Goal: Complete application form

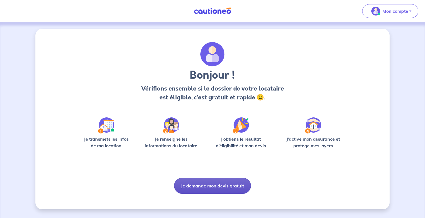
click at [215, 183] on button "Je demande mon devis gratuit" at bounding box center [212, 185] width 77 height 16
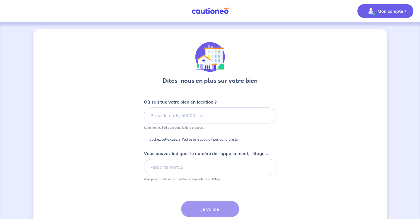
click at [378, 10] on p "Mon compte" at bounding box center [391, 11] width 26 height 7
click at [379, 33] on link "Mes informations" at bounding box center [380, 34] width 44 height 9
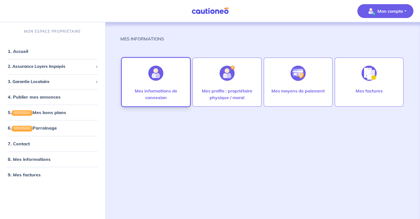
click at [150, 88] on p "Mes informations de connexion" at bounding box center [155, 93] width 57 height 13
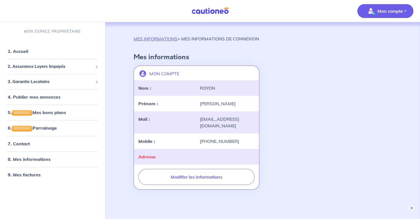
click at [373, 11] on img "button" at bounding box center [371, 11] width 9 height 9
click at [374, 33] on link "Mes informations" at bounding box center [380, 34] width 44 height 9
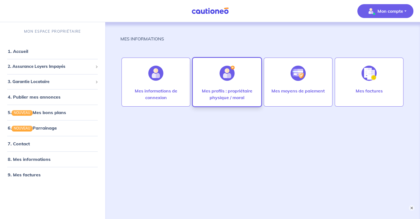
click at [241, 90] on p "Mes profils : propriétaire physique / moral" at bounding box center [226, 93] width 57 height 13
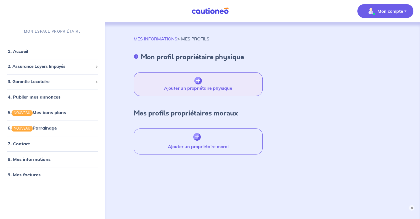
click at [206, 77] on button "Ajouter un propriétaire physique" at bounding box center [198, 84] width 129 height 24
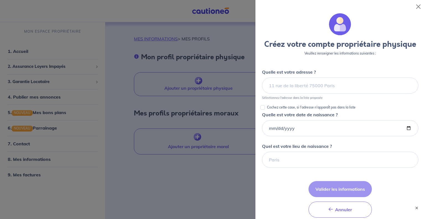
click at [205, 33] on div at bounding box center [212, 109] width 425 height 219
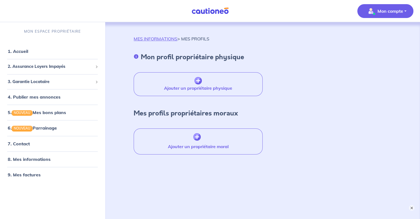
click at [207, 11] on img at bounding box center [210, 10] width 41 height 7
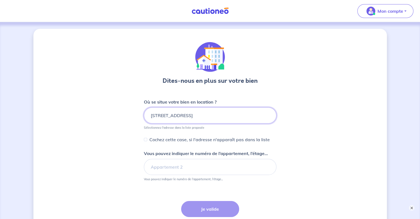
click at [225, 112] on input "[STREET_ADDRESS]" at bounding box center [210, 115] width 133 height 16
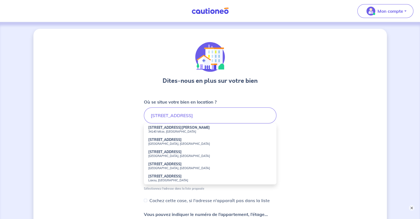
click at [186, 129] on strong "[STREET_ADDRESS][PERSON_NAME]" at bounding box center [179, 127] width 62 height 4
type input "[STREET_ADDRESS]"
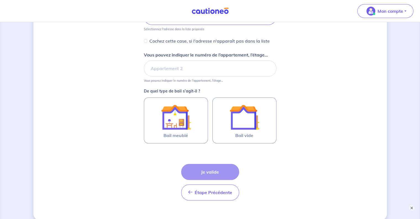
scroll to position [113, 0]
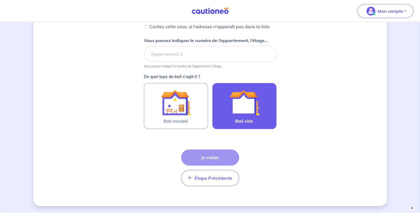
click at [252, 98] on img at bounding box center [245, 103] width 30 height 30
click at [0, 0] on input "Bail vide" at bounding box center [0, 0] width 0 height 0
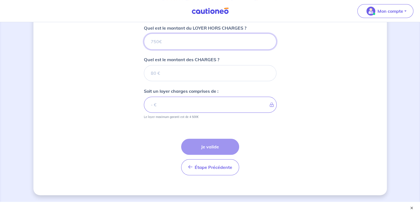
scroll to position [229, 0]
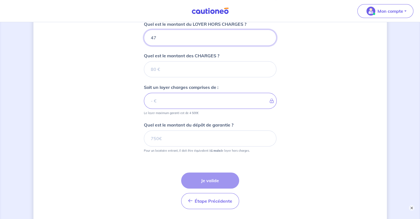
type input "470"
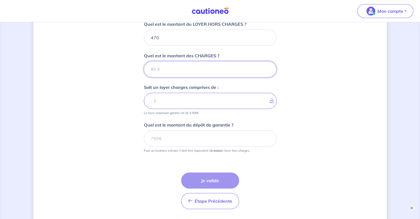
click at [174, 73] on input "Quel est le montant des CHARGES ?" at bounding box center [210, 69] width 133 height 16
type input "20"
type input "490"
type input "20"
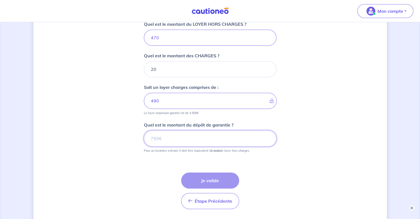
click at [190, 138] on input "Quel est le montant du dépôt de garantie ?" at bounding box center [210, 138] width 133 height 16
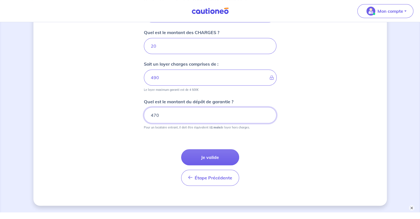
scroll to position [266, 0]
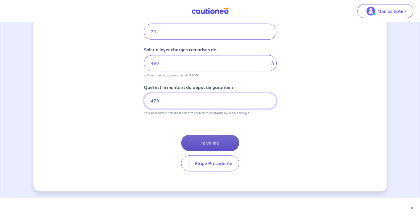
type input "470"
click at [231, 143] on button "Je valide" at bounding box center [210, 143] width 58 height 16
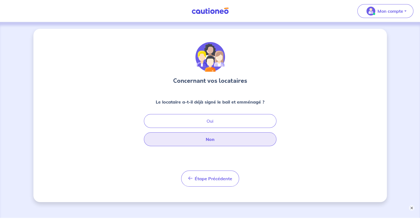
click at [227, 137] on button "Non" at bounding box center [210, 139] width 133 height 14
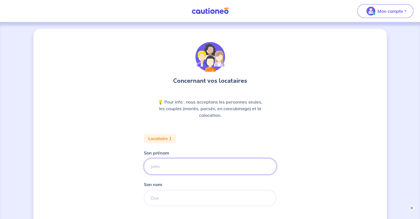
click at [203, 165] on input "Son prénom" at bounding box center [210, 166] width 133 height 16
type input "essa"
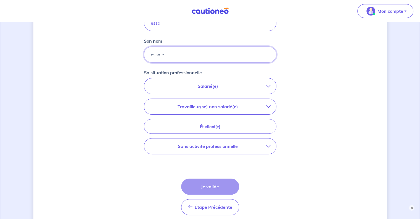
scroll to position [161, 0]
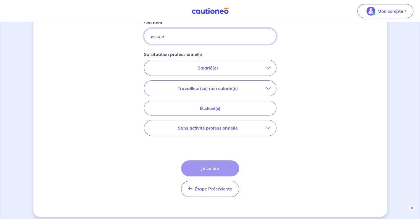
type input "essaie"
click at [229, 69] on p "Salarié(e)" at bounding box center [208, 67] width 117 height 7
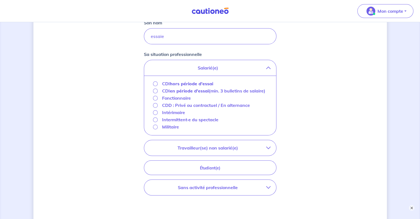
click at [195, 82] on strong "hors période d'essai" at bounding box center [191, 84] width 43 height 6
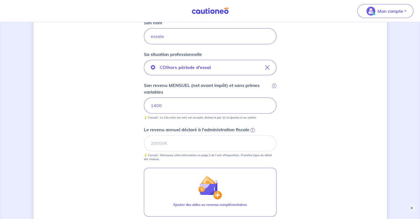
click at [253, 130] on span "i" at bounding box center [253, 130] width 4 height 4
click at [253, 135] on input "Le revenu annuel déclaré à l'administration fiscale i" at bounding box center [210, 143] width 133 height 16
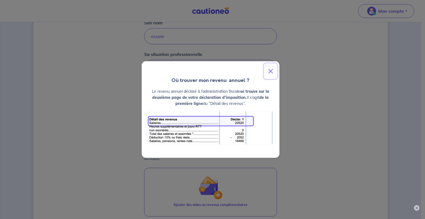
click at [270, 71] on button "Close" at bounding box center [270, 70] width 13 height 15
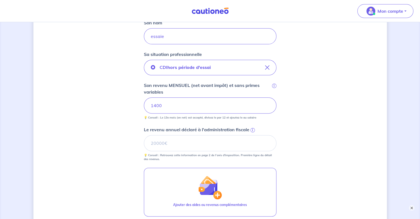
click at [216, 14] on img at bounding box center [210, 10] width 41 height 7
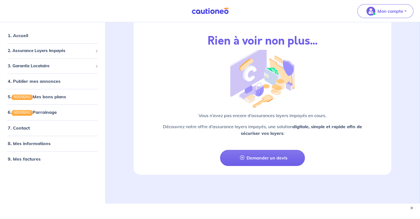
scroll to position [653, 0]
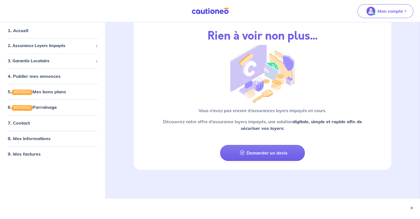
click at [212, 6] on link at bounding box center [210, 11] width 41 height 10
